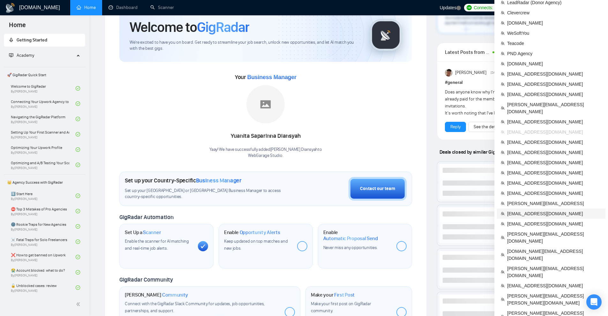
scroll to position [64, 0]
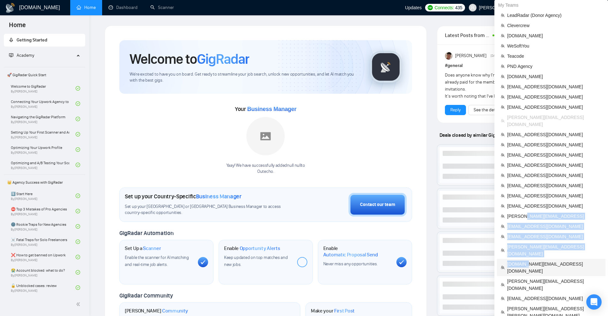
drag, startPoint x: 524, startPoint y: 206, endPoint x: 525, endPoint y: 251, distance: 45.3
click at [525, 251] on ul "LeadRadar (Donor Agency) Clevercrew [DOMAIN_NAME] WeSoftYou Teacode PND Agency …" at bounding box center [551, 241] width 109 height 462
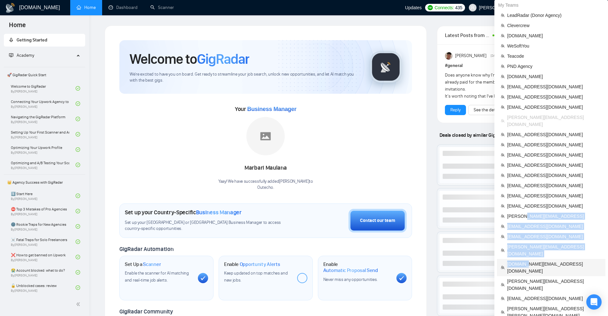
click at [525, 261] on span "[DOMAIN_NAME][EMAIL_ADDRESS][DOMAIN_NAME]" at bounding box center [554, 268] width 94 height 14
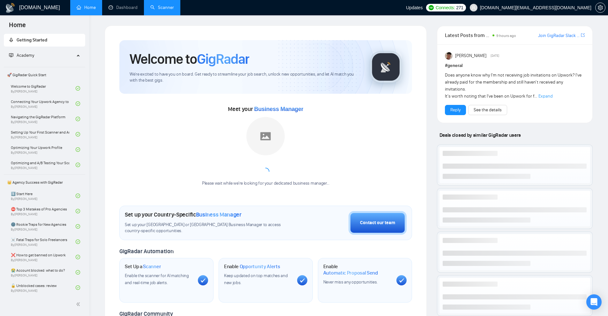
click at [165, 10] on link "Scanner" at bounding box center [162, 7] width 24 height 5
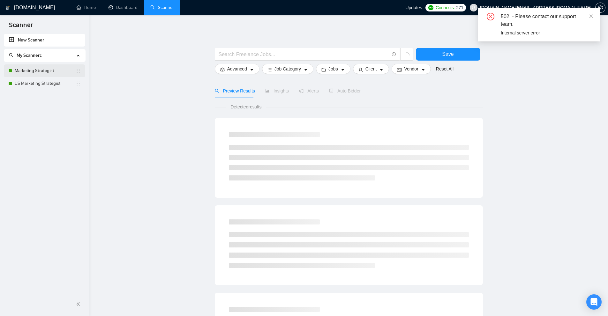
click at [46, 74] on link "Marketing Strategist" at bounding box center [45, 70] width 61 height 13
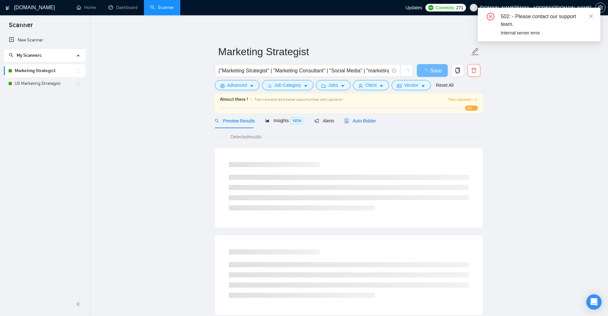
click at [355, 119] on span "Auto Bidder" at bounding box center [360, 120] width 32 height 5
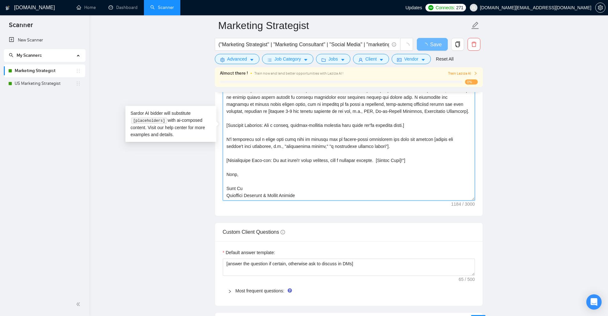
drag, startPoint x: 471, startPoint y: 199, endPoint x: 467, endPoint y: 304, distance: 105.7
click at [467, 201] on textarea "Cover letter template:" at bounding box center [349, 129] width 252 height 144
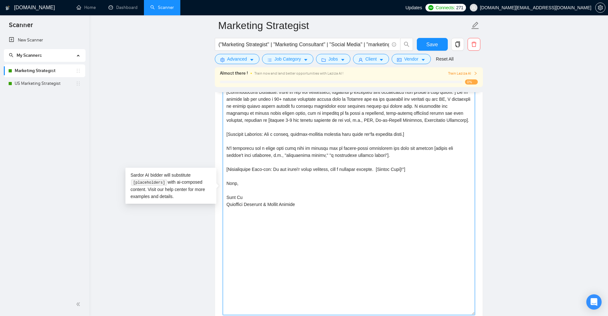
scroll to position [575, 0]
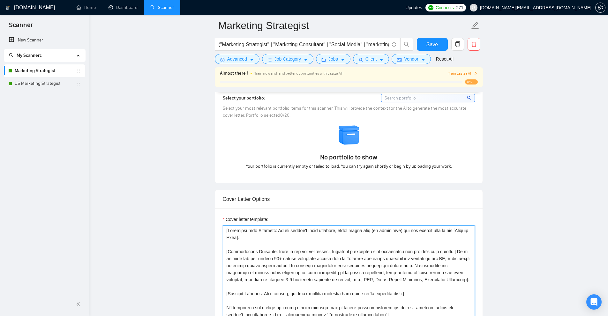
drag, startPoint x: 344, startPoint y: 211, endPoint x: 195, endPoint y: 225, distance: 149.4
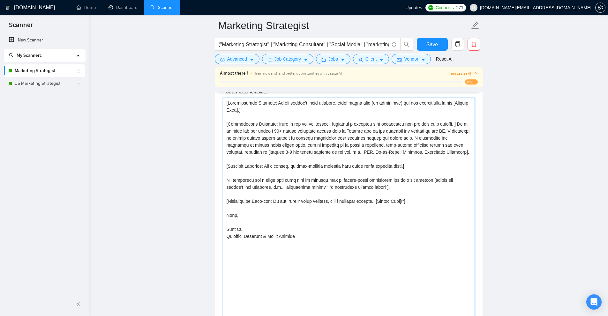
click at [377, 169] on textarea "Cover letter template:" at bounding box center [349, 222] width 252 height 249
paste textarea "I specialize in moving beyond vanity metrics to deliver strategies that directl…"
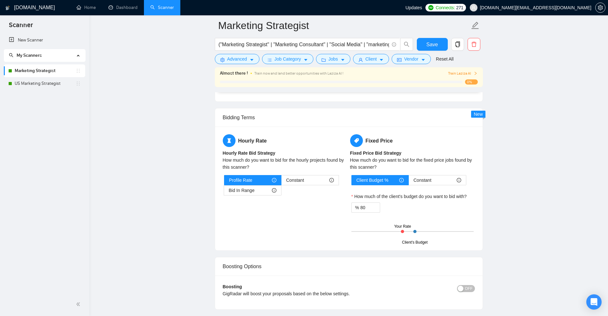
scroll to position [926, 0]
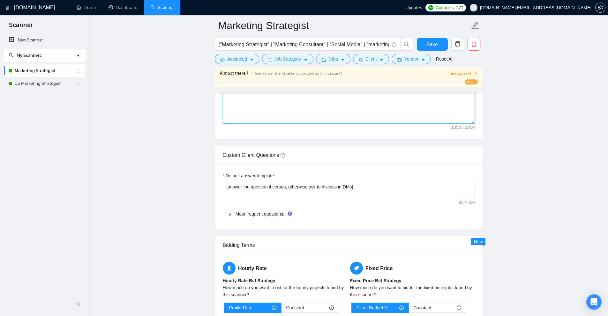
type textarea "[Personalized Greeting: In the client's local language, using their name (if av…"
click at [252, 211] on span "Most frequent questions:" at bounding box center [353, 214] width 234 height 7
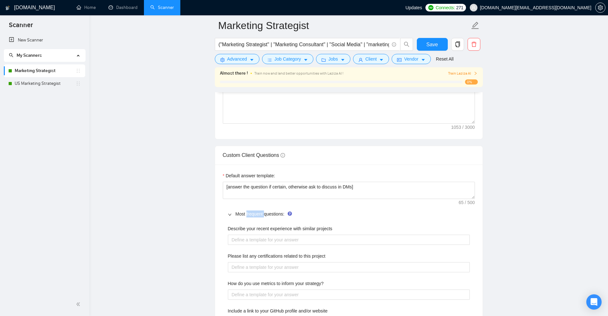
click at [252, 211] on span "Most frequent questions:" at bounding box center [353, 214] width 234 height 7
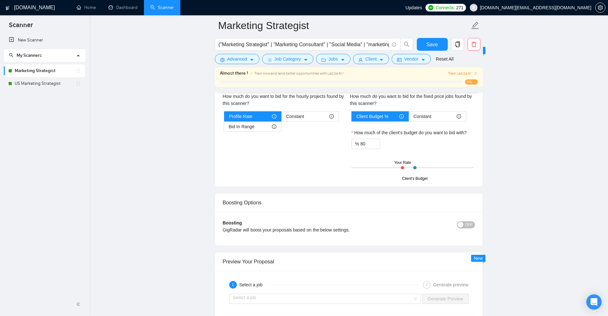
scroll to position [1277, 0]
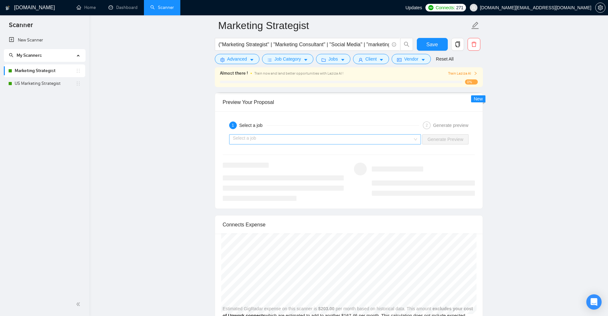
click at [349, 136] on input "search" at bounding box center [323, 140] width 180 height 10
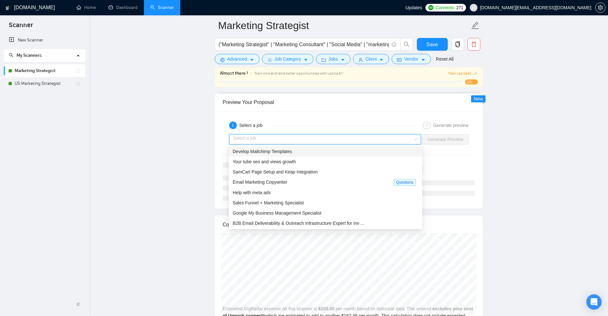
click at [316, 155] on div "Develop Mailchimp Templates" at bounding box center [326, 151] width 186 height 7
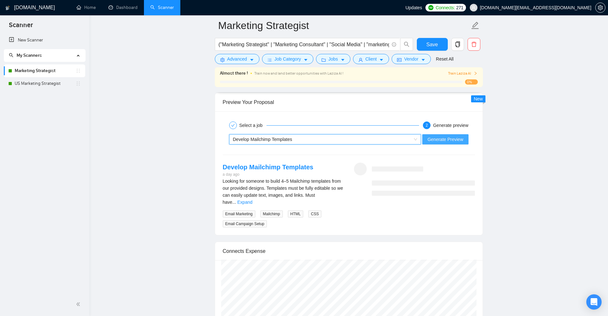
click at [441, 137] on span "Generate Preview" at bounding box center [445, 139] width 36 height 7
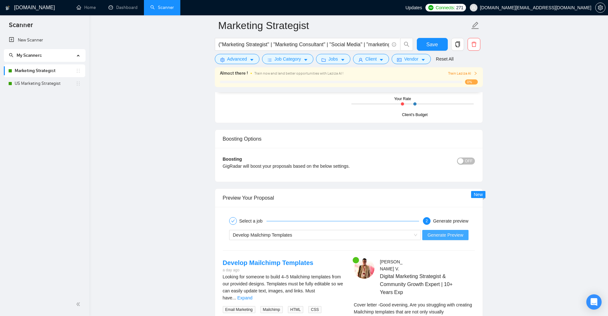
scroll to position [1341, 0]
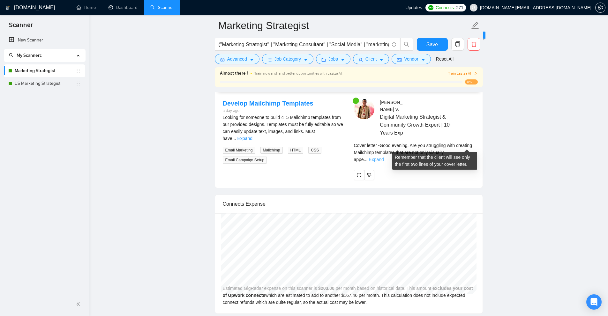
click at [384, 157] on link "Expand" at bounding box center [376, 159] width 15 height 5
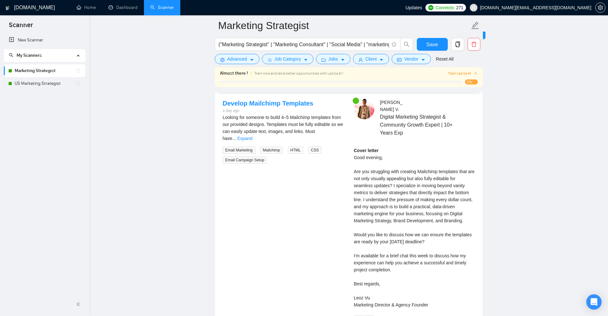
click at [388, 120] on span "Digital Marketing Strategist & Community Growth Expert | 10+ Years Exp" at bounding box center [418, 125] width 76 height 24
drag, startPoint x: 351, startPoint y: 147, endPoint x: 470, endPoint y: 167, distance: 121.2
click at [470, 167] on div "[PERSON_NAME] Digital Marketing Strategist & Community Growth Expert | 10+ Year…" at bounding box center [414, 212] width 131 height 227
click at [424, 166] on div "Cover letter Good evening, Are you struggling with creating Mailchimp templates…" at bounding box center [414, 228] width 121 height 162
drag, startPoint x: 358, startPoint y: 170, endPoint x: 444, endPoint y: 177, distance: 85.5
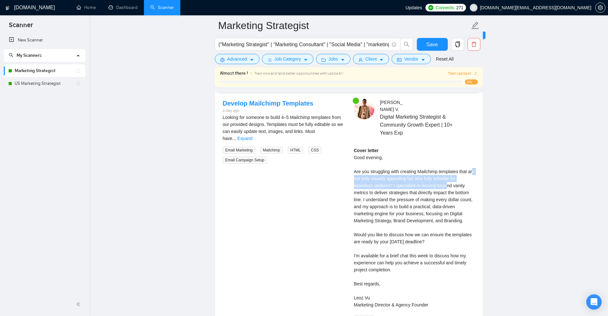
click at [444, 177] on div "Cover letter Good evening, Are you struggling with creating Mailchimp templates…" at bounding box center [414, 228] width 121 height 162
click at [392, 176] on div "Cover letter Good evening, Are you struggling with creating Mailchimp templates…" at bounding box center [414, 228] width 121 height 162
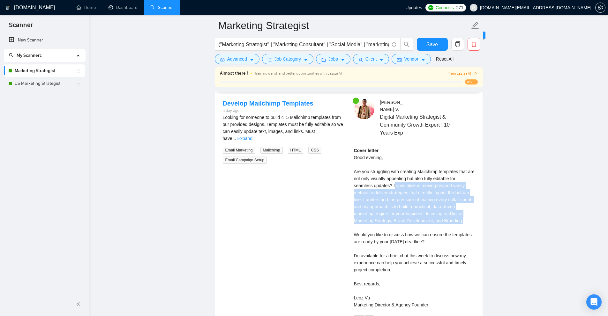
drag, startPoint x: 407, startPoint y: 179, endPoint x: 472, endPoint y: 212, distance: 73.2
click at [474, 212] on div "Cover letter Good evening, Are you struggling with creating Mailchimp templates…" at bounding box center [414, 228] width 121 height 162
click at [410, 200] on div "Cover letter Good evening, Are you struggling with creating Mailchimp templates…" at bounding box center [414, 228] width 121 height 162
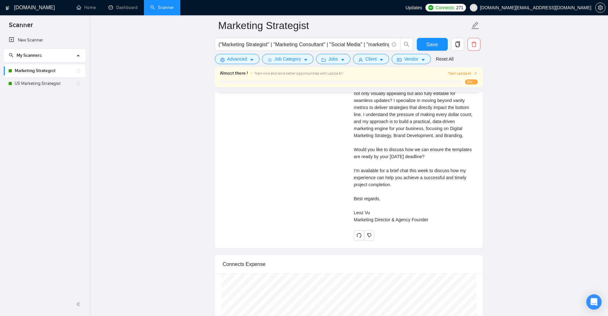
scroll to position [1422, 0]
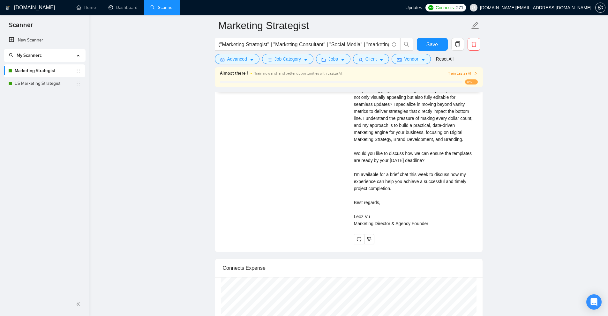
drag, startPoint x: 426, startPoint y: 192, endPoint x: 436, endPoint y: 183, distance: 13.6
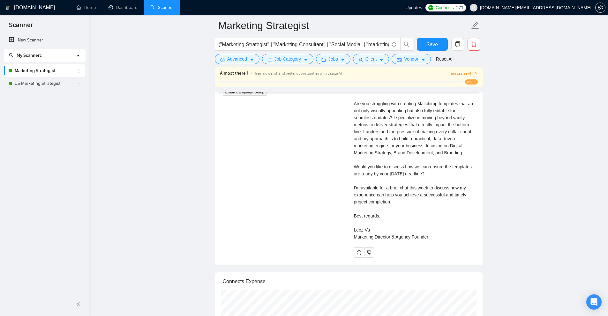
scroll to position [1377, 0]
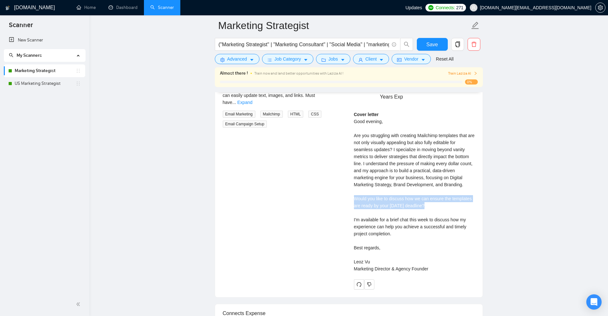
drag, startPoint x: 349, startPoint y: 194, endPoint x: 431, endPoint y: 198, distance: 81.8
click at [431, 198] on div "[PERSON_NAME] Digital Marketing Strategist & Community Growth Expert | 10+ Year…" at bounding box center [414, 176] width 131 height 227
click at [431, 198] on div "Cover letter Good evening, Are you struggling with creating Mailchimp templates…" at bounding box center [414, 192] width 121 height 162
drag, startPoint x: 438, startPoint y: 197, endPoint x: 352, endPoint y: 191, distance: 86.1
click at [352, 191] on div "[PERSON_NAME] Digital Marketing Strategist & Community Growth Expert | 10+ Year…" at bounding box center [414, 176] width 131 height 227
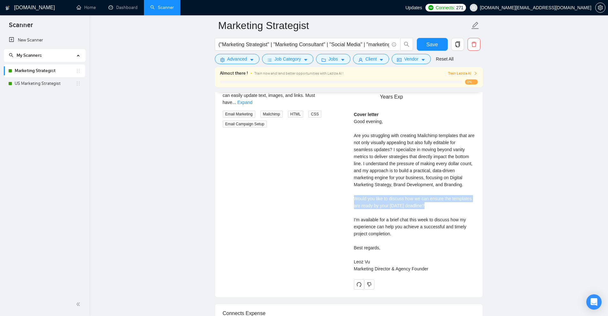
click at [352, 191] on div "[PERSON_NAME] Digital Marketing Strategist & Community Growth Expert | 10+ Year…" at bounding box center [414, 176] width 131 height 227
drag, startPoint x: 352, startPoint y: 191, endPoint x: 442, endPoint y: 196, distance: 89.9
click at [442, 196] on div "[PERSON_NAME] Digital Marketing Strategist & Community Growth Expert | 10+ Year…" at bounding box center [414, 176] width 131 height 227
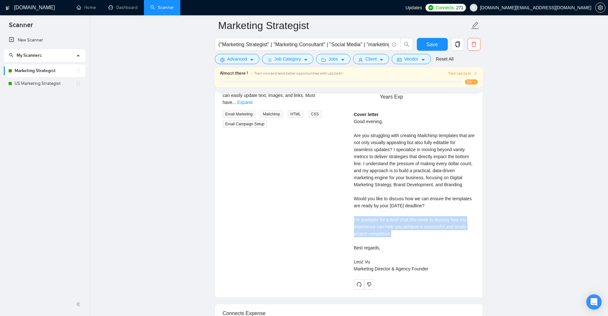
drag, startPoint x: 353, startPoint y: 214, endPoint x: 433, endPoint y: 227, distance: 80.9
click at [433, 227] on div "[PERSON_NAME] Digital Marketing Strategist & Community Growth Expert | 10+ Year…" at bounding box center [414, 176] width 131 height 227
click at [433, 227] on div "Cover letter Good evening, Are you struggling with creating Mailchimp templates…" at bounding box center [414, 192] width 121 height 162
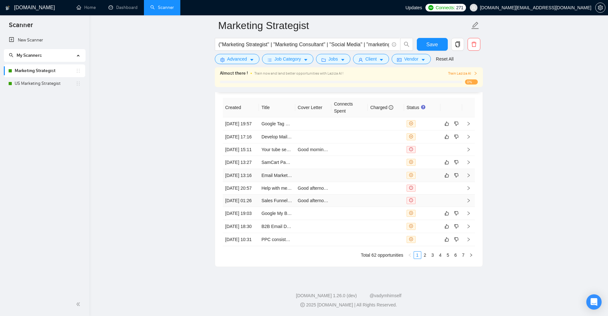
scroll to position [1901, 0]
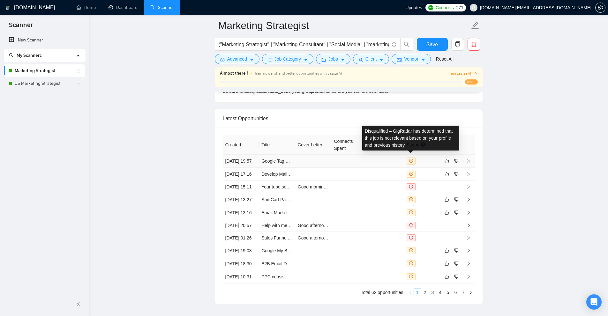
click at [409, 159] on icon "close-circle" at bounding box center [411, 161] width 4 height 4
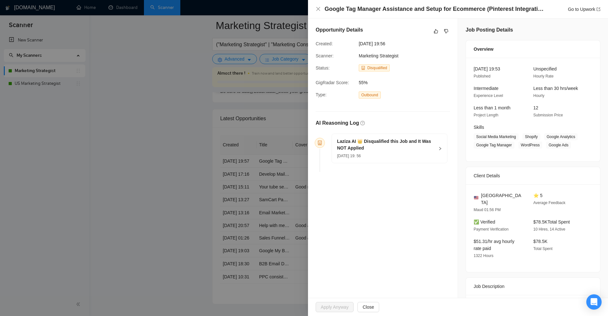
click at [397, 152] on div "[DATE] 19: 56" at bounding box center [385, 155] width 97 height 7
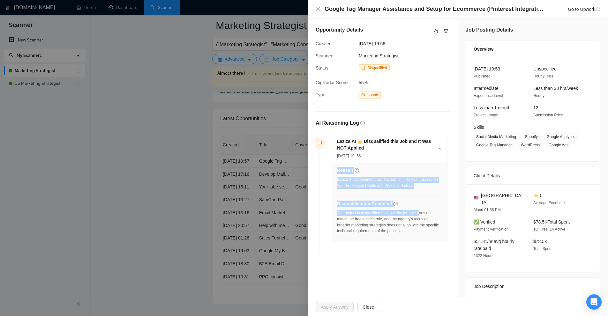
drag, startPoint x: 336, startPoint y: 213, endPoint x: 423, endPoint y: 212, distance: 86.8
click at [422, 212] on div "Reason Laziza AI Determined that This Job Isn’t Relevant Based on Your Freelanc…" at bounding box center [389, 202] width 115 height 79
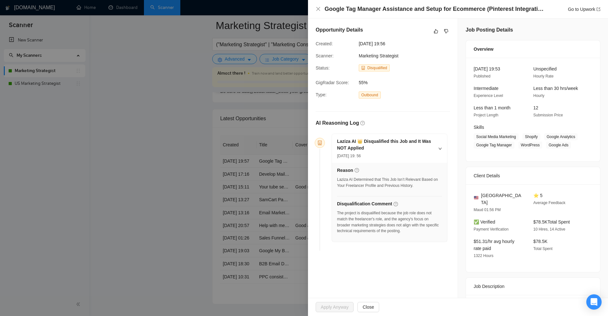
click at [423, 212] on div "The project is disqualified because the job role does not match the freelancer'…" at bounding box center [389, 222] width 105 height 24
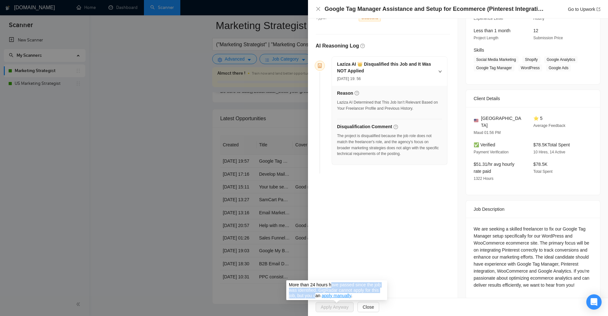
drag, startPoint x: 331, startPoint y: 285, endPoint x: 316, endPoint y: 295, distance: 18.0
click at [316, 295] on span "More than 24 hours have passed since the job was identified. GigRadar cannot ap…" at bounding box center [335, 291] width 92 height 16
click at [361, 288] on span "More than 24 hours have passed since the job was identified. GigRadar cannot ap…" at bounding box center [335, 291] width 92 height 16
click at [403, 248] on div "Opportunity Details Created: [DATE] 19:56 Scanner: Marketing Strategist Status:…" at bounding box center [383, 124] width 150 height 366
click at [368, 307] on span "Close" at bounding box center [368, 307] width 11 height 7
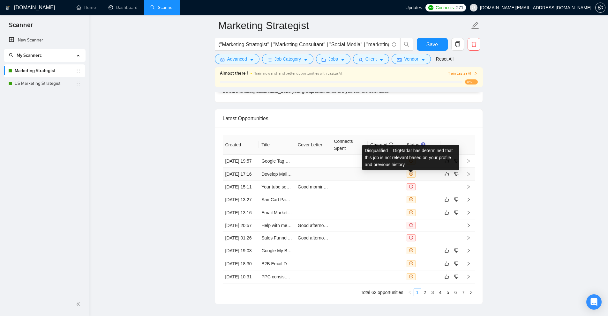
click at [413, 173] on span at bounding box center [411, 174] width 9 height 7
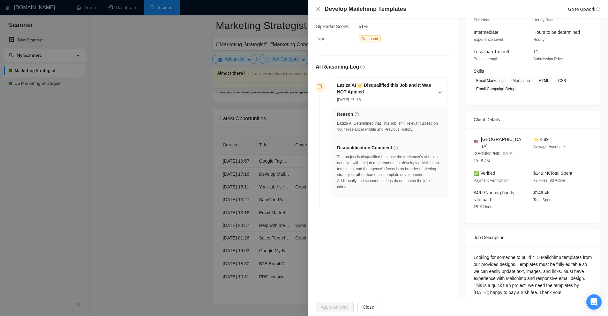
click at [255, 137] on div at bounding box center [304, 158] width 608 height 316
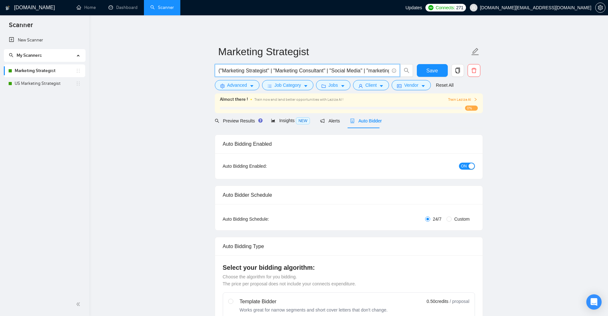
drag, startPoint x: 297, startPoint y: 74, endPoint x: 1, endPoint y: 65, distance: 296.0
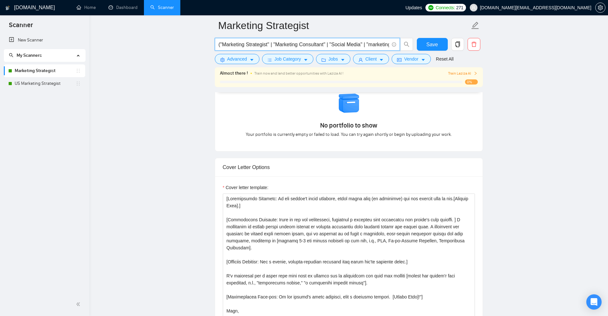
scroll to position [798, 0]
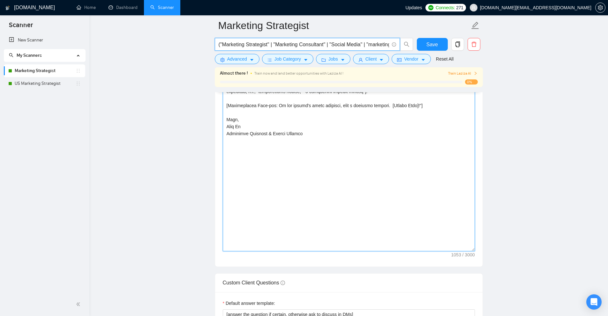
click at [394, 164] on textarea "Cover letter template:" at bounding box center [349, 126] width 252 height 249
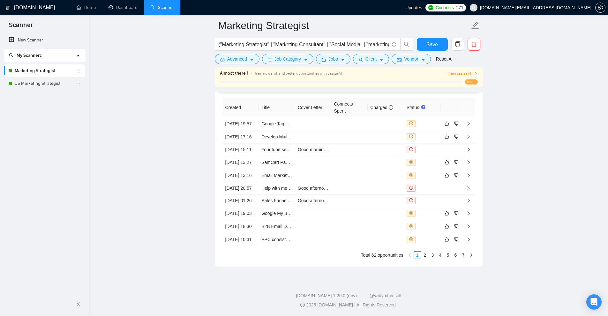
scroll to position [1869, 0]
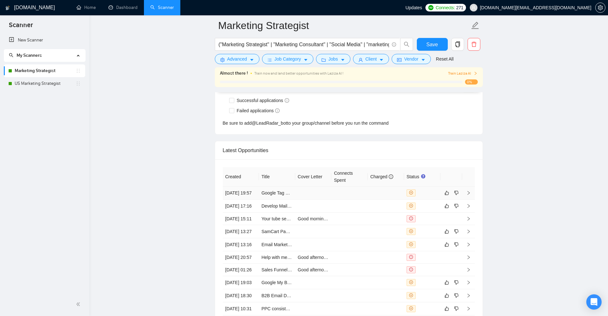
click at [353, 192] on td at bounding box center [349, 193] width 36 height 13
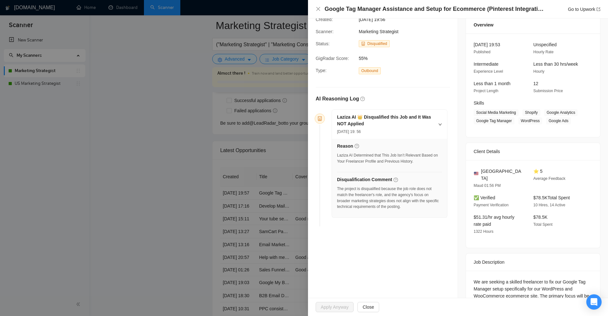
scroll to position [77, 0]
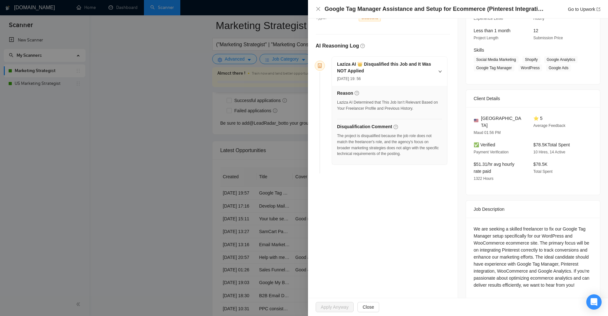
click at [474, 226] on div "We are seeking a skilled freelancer to fix our Google Tag Manager setup specifi…" at bounding box center [533, 257] width 119 height 63
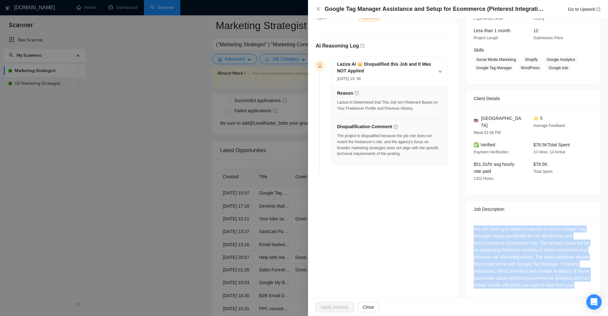
click at [474, 226] on div "We are seeking a skilled freelancer to fix our Google Tag Manager setup specifi…" at bounding box center [533, 257] width 119 height 63
copy div "We are seeking a skilled freelancer to fix our Google Tag Manager setup specifi…"
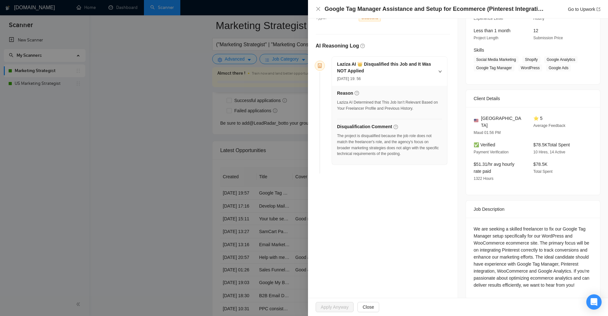
click at [207, 167] on div at bounding box center [304, 158] width 608 height 316
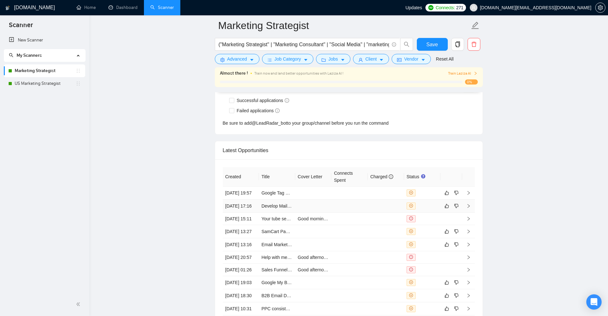
click at [317, 213] on td at bounding box center [313, 206] width 36 height 13
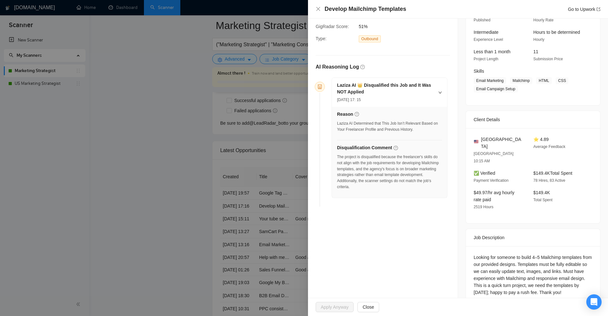
click at [477, 254] on div "Looking for someone to build 4–5 Mailchimp templates from our provided designs.…" at bounding box center [533, 275] width 119 height 42
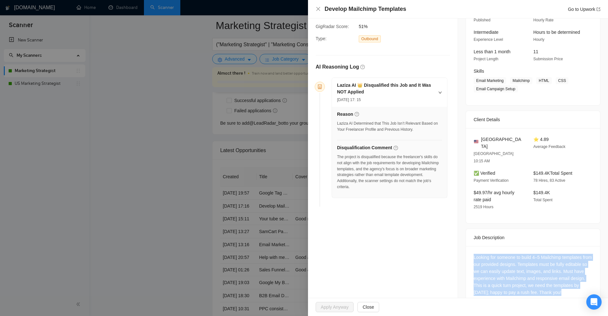
click at [477, 254] on div "Looking for someone to build 4–5 Mailchimp templates from our provided designs.…" at bounding box center [533, 275] width 119 height 42
copy div "Looking for someone to build 4–5 Mailchimp templates from our provided designs.…"
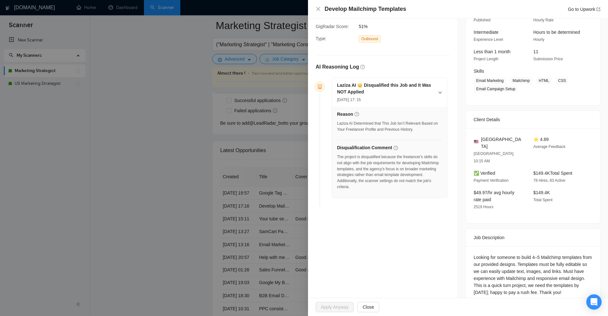
click at [256, 235] on div at bounding box center [304, 158] width 608 height 316
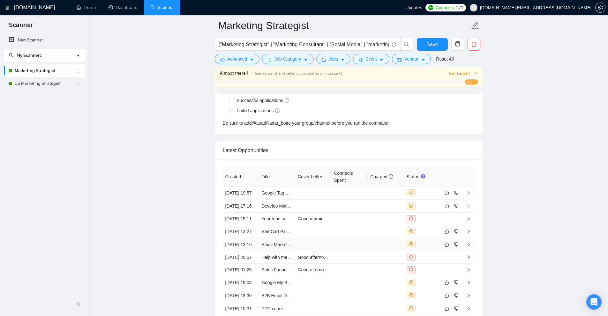
click at [355, 252] on td at bounding box center [349, 244] width 36 height 13
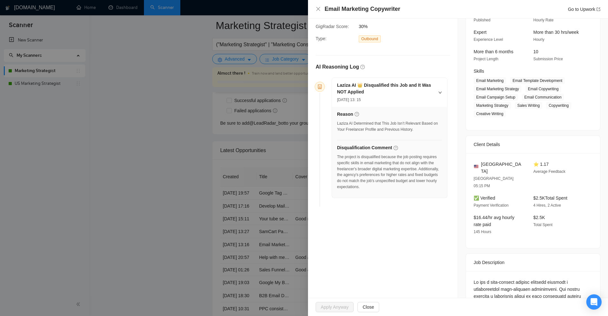
scroll to position [120, 0]
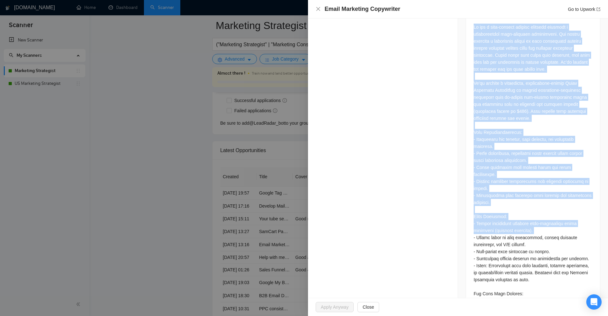
scroll to position [383, 0]
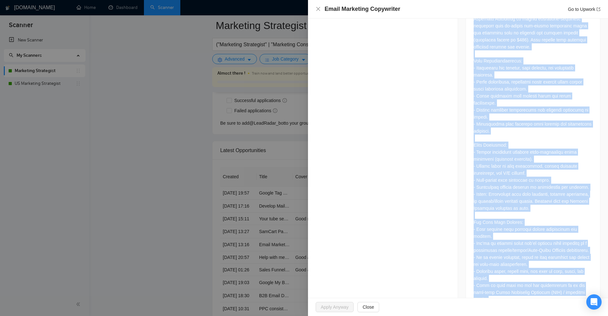
drag, startPoint x: 506, startPoint y: 208, endPoint x: 501, endPoint y: 281, distance: 72.3
click at [501, 281] on div at bounding box center [533, 128] width 134 height 369
copy div "Lo ips d sita-consect adipisc elitsedd eiusmodt i utlaboreetdol magn-aliquaen a…"
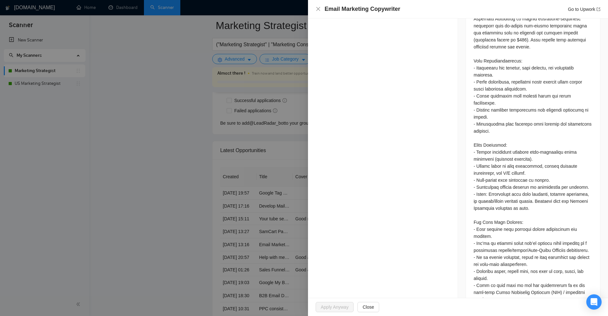
click at [245, 172] on div at bounding box center [304, 158] width 608 height 316
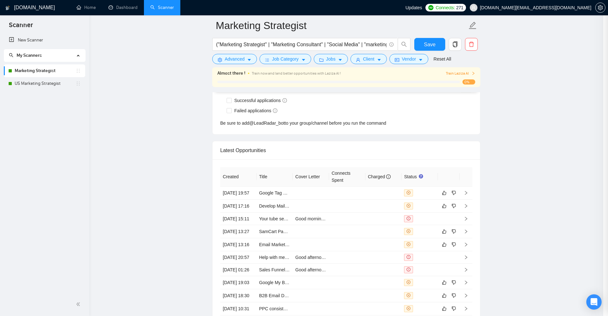
scroll to position [1997, 0]
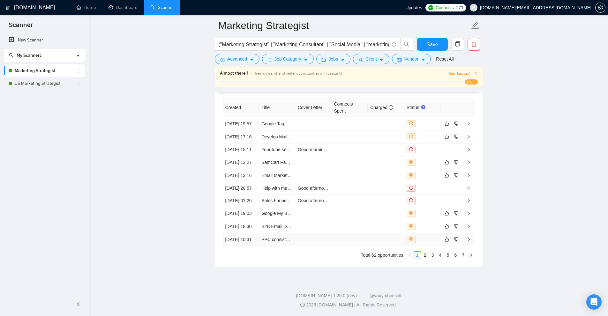
click at [369, 237] on td at bounding box center [386, 239] width 36 height 13
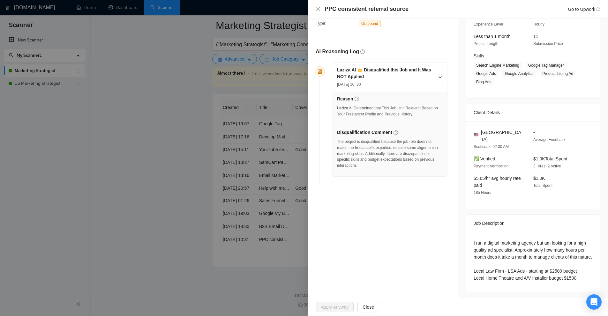
click at [482, 240] on div "I run a digital marketing agency but am looking for a high quality ad specialis…" at bounding box center [533, 261] width 119 height 42
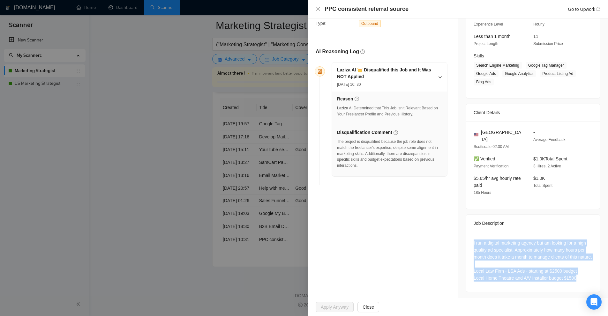
drag, startPoint x: 482, startPoint y: 238, endPoint x: 493, endPoint y: 281, distance: 44.1
click at [493, 281] on div "I run a digital marketing agency but am looking for a high quality ad specialis…" at bounding box center [533, 262] width 134 height 60
copy div "I run a digital marketing agency but am looking for a high quality ad specialis…"
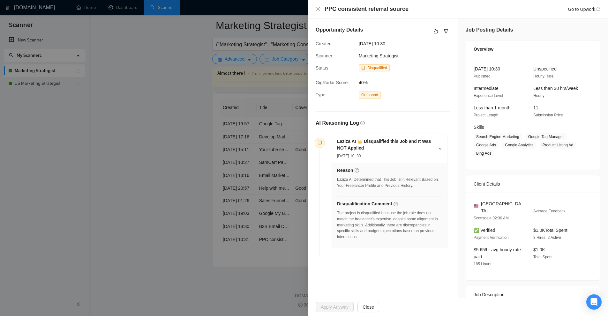
click at [399, 151] on h5 "Laziza AI 👑 Disqualified this Job and It Was NOT Applied" at bounding box center [385, 144] width 97 height 13
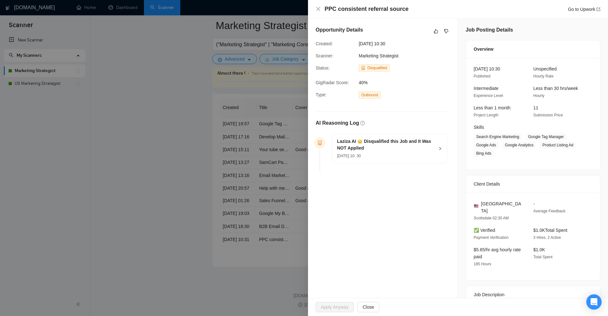
click at [399, 151] on h5 "Laziza AI 👑 Disqualified this Job and It Was NOT Applied" at bounding box center [385, 144] width 97 height 13
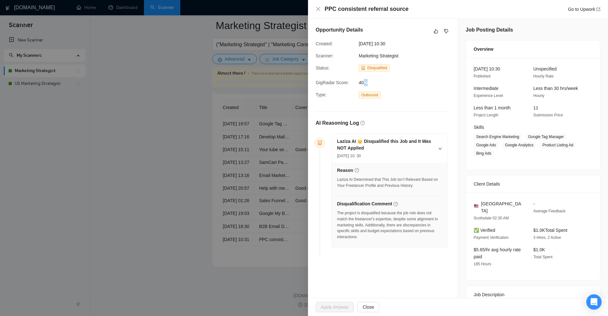
drag, startPoint x: 364, startPoint y: 83, endPoint x: 385, endPoint y: 81, distance: 21.2
click at [385, 81] on span "40%" at bounding box center [407, 82] width 96 height 7
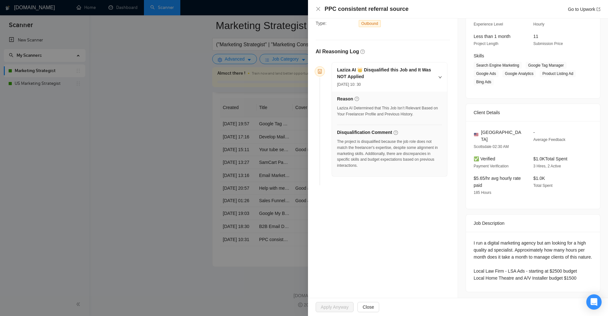
click at [244, 122] on div at bounding box center [304, 158] width 608 height 316
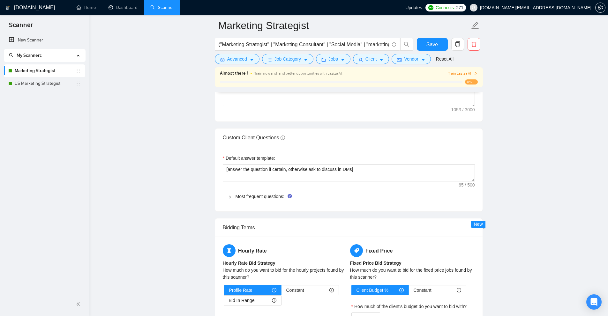
scroll to position [848, 0]
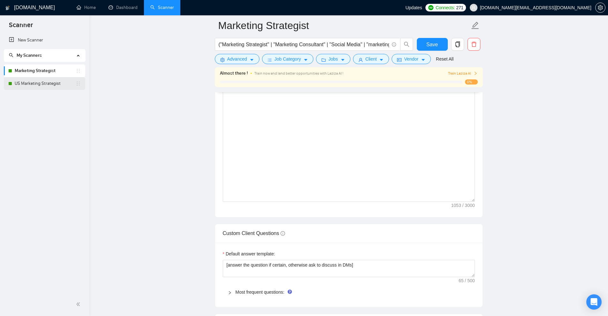
click at [62, 85] on link "US Marketing Strategist" at bounding box center [45, 83] width 61 height 13
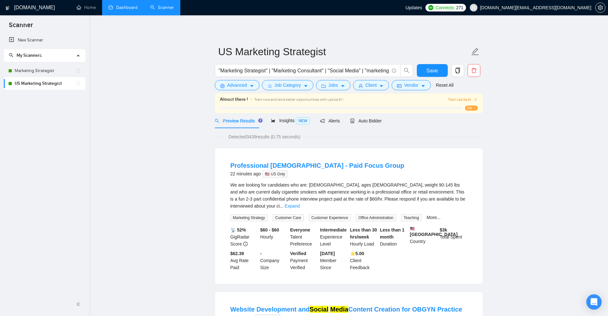
click at [127, 5] on link "Dashboard" at bounding box center [123, 7] width 29 height 5
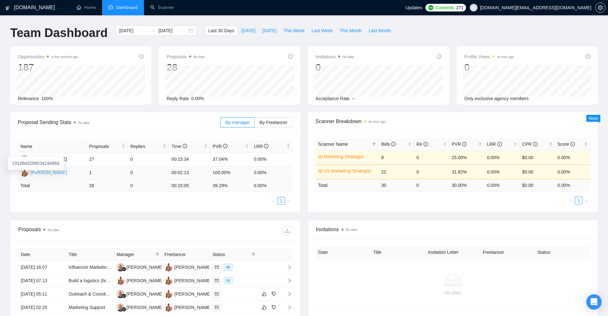
click at [44, 174] on div "[PERSON_NAME]" at bounding box center [48, 172] width 37 height 7
